Goal: Task Accomplishment & Management: Manage account settings

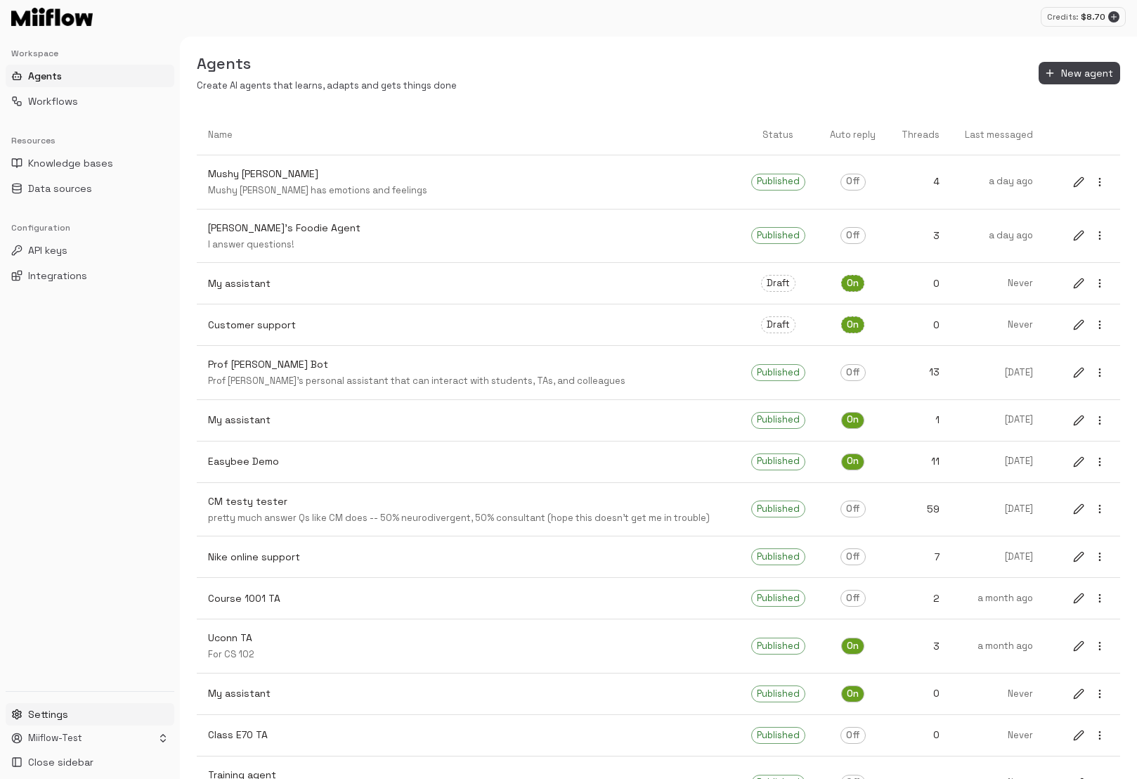
click at [63, 703] on button "Settings" at bounding box center [90, 714] width 169 height 22
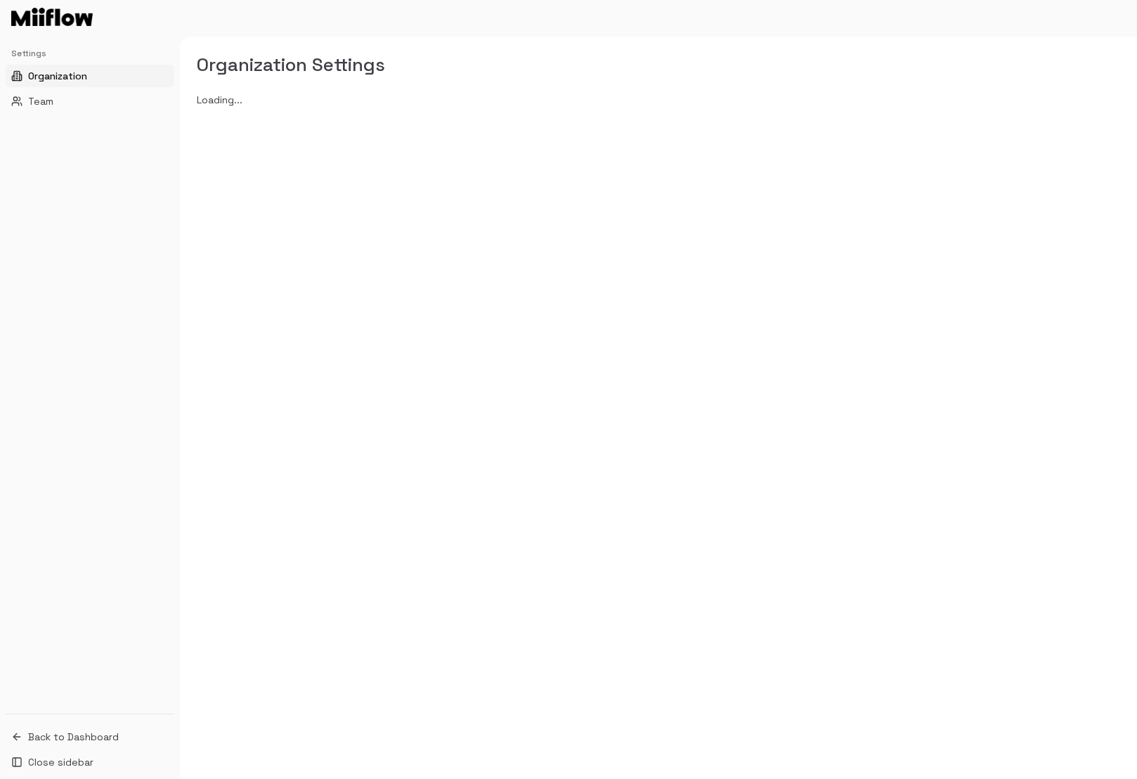
click at [63, 711] on div "Settings Organization Team" at bounding box center [90, 375] width 180 height 677
click at [71, 103] on button "Team" at bounding box center [90, 101] width 169 height 22
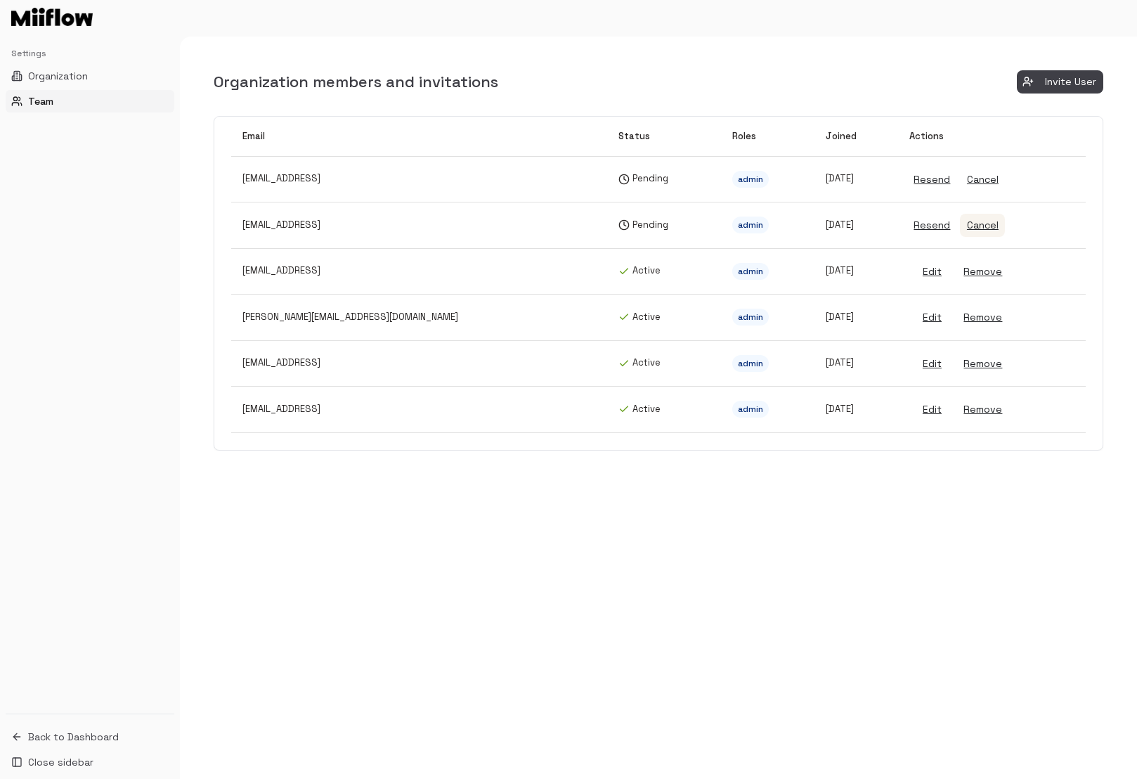
click at [960, 223] on button "Cancel" at bounding box center [982, 225] width 45 height 23
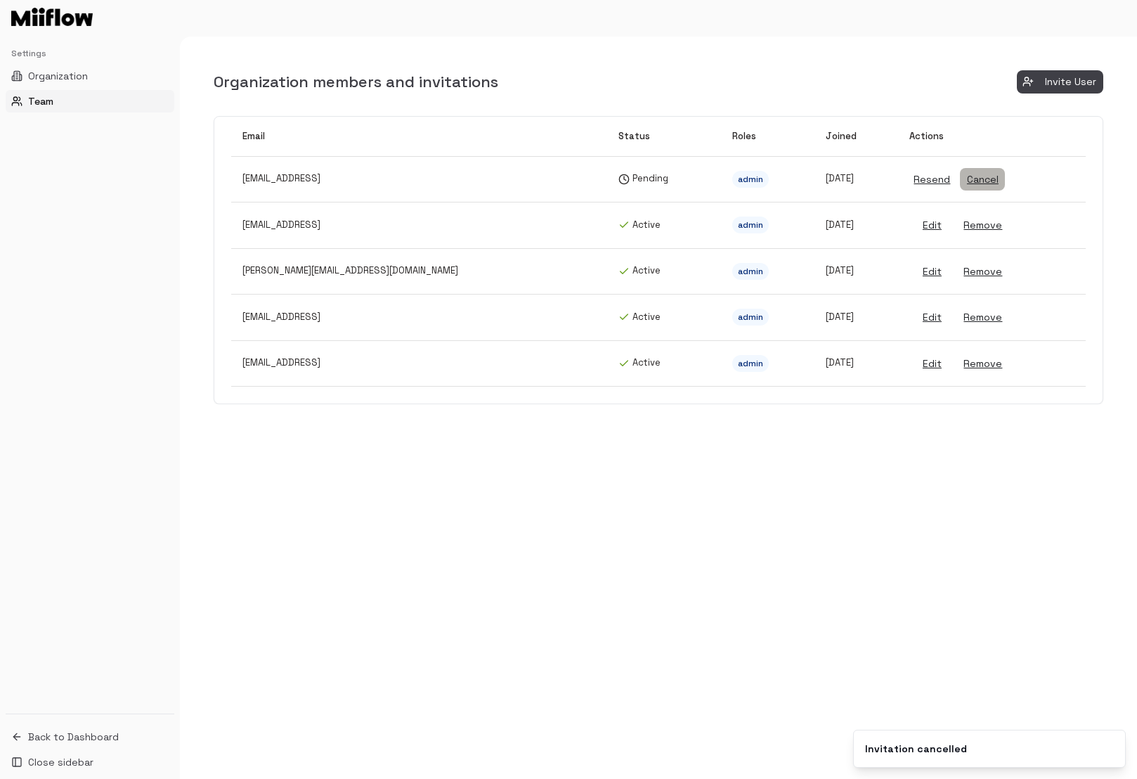
click at [961, 178] on button "Cancel" at bounding box center [982, 179] width 45 height 23
